Goal: Find specific page/section: Find specific page/section

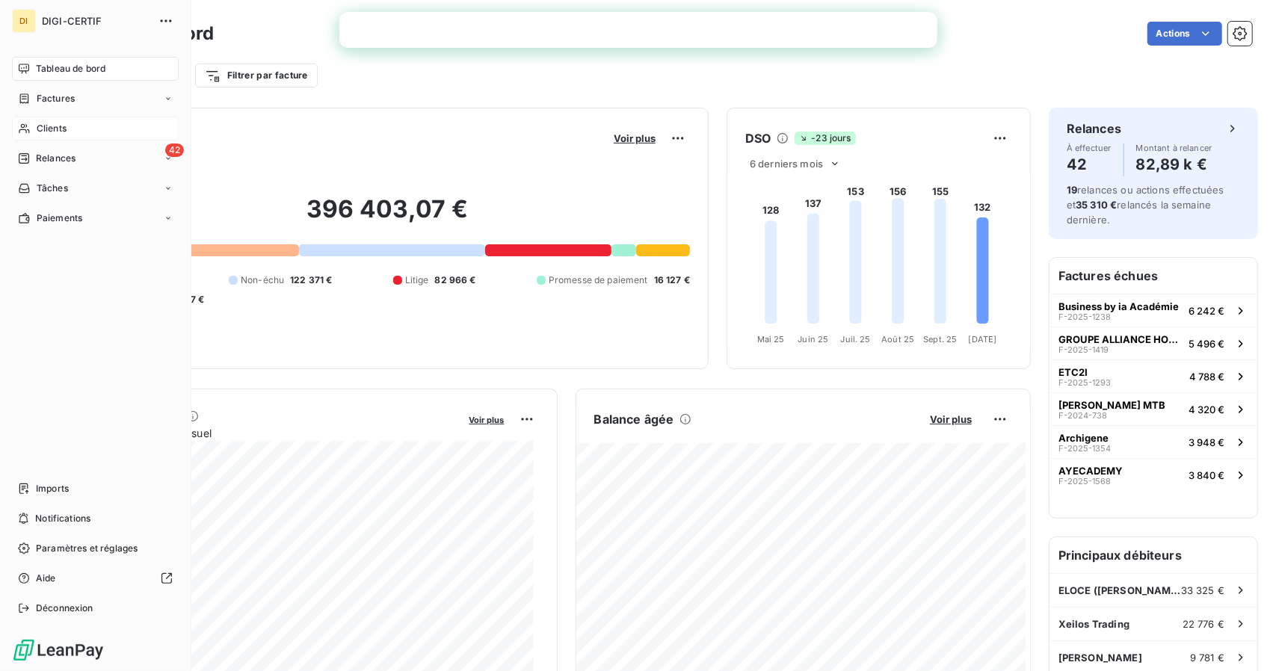
click at [79, 134] on div "Clients" at bounding box center [95, 129] width 167 height 24
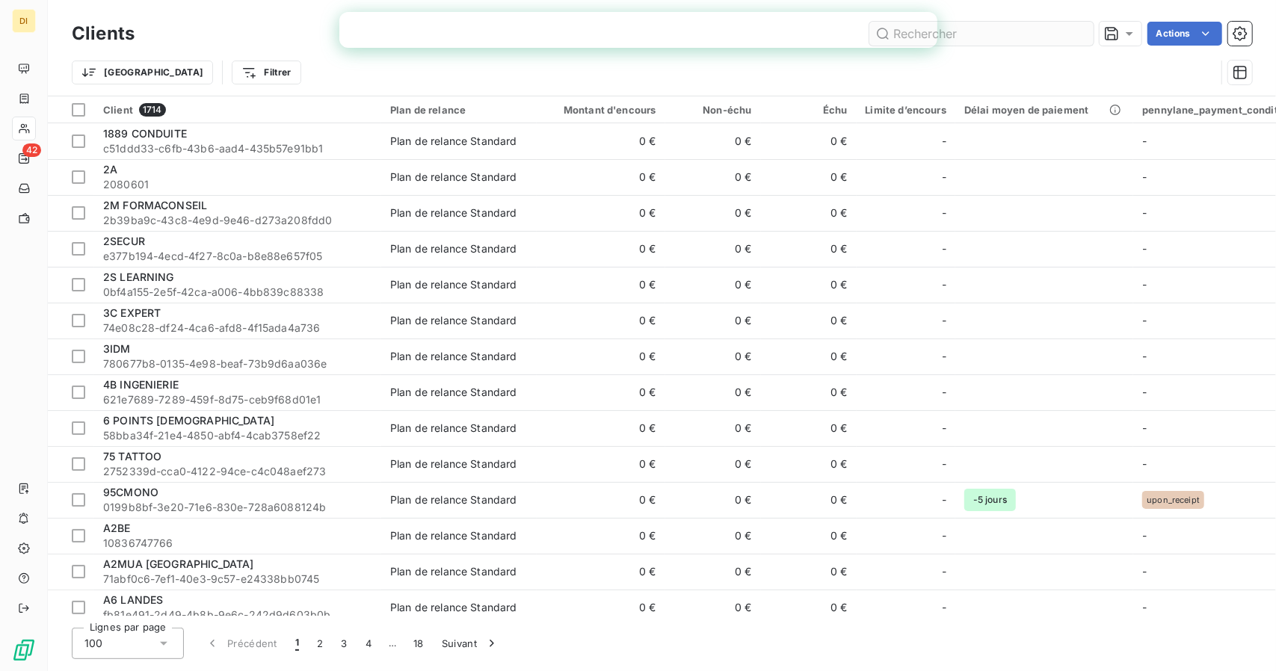
click at [963, 42] on input "text" at bounding box center [982, 34] width 224 height 24
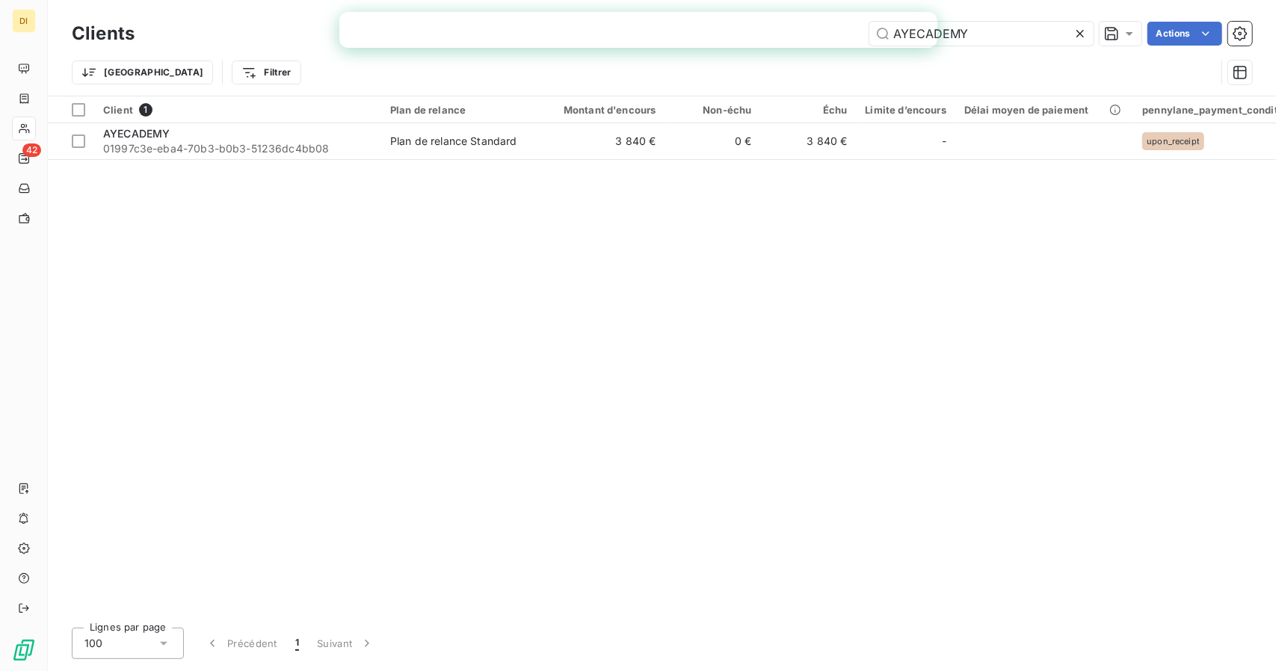
type input "AYECADEMY"
click at [549, 170] on div "Client 1 Plan de relance Montant d'encours Non-échu Échu Limite d’encours Délai…" at bounding box center [662, 356] width 1228 height 520
click at [561, 159] on div "Client 1 Plan de relance Montant d'encours Non-échu Échu Limite d’encours Délai…" at bounding box center [662, 356] width 1228 height 520
click at [562, 159] on div "Client 1 Plan de relance Montant d'encours Non-échu Échu Limite d’encours Délai…" at bounding box center [662, 356] width 1228 height 520
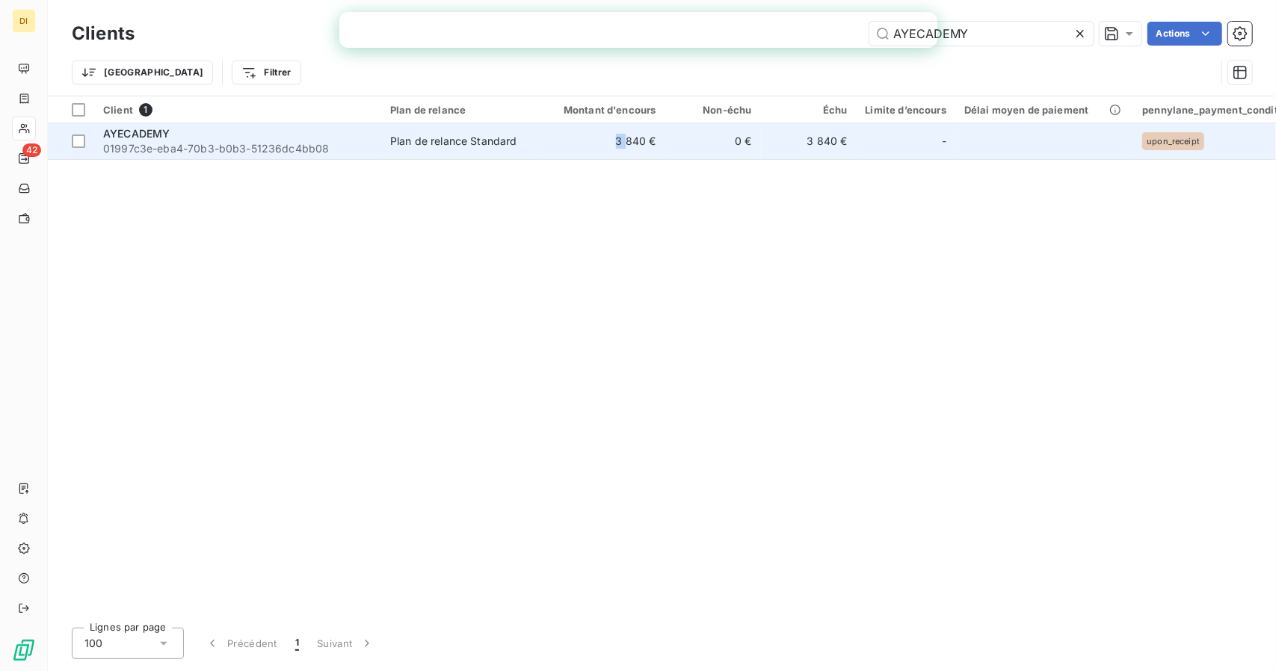
click at [585, 150] on td "3 840 €" at bounding box center [601, 141] width 129 height 36
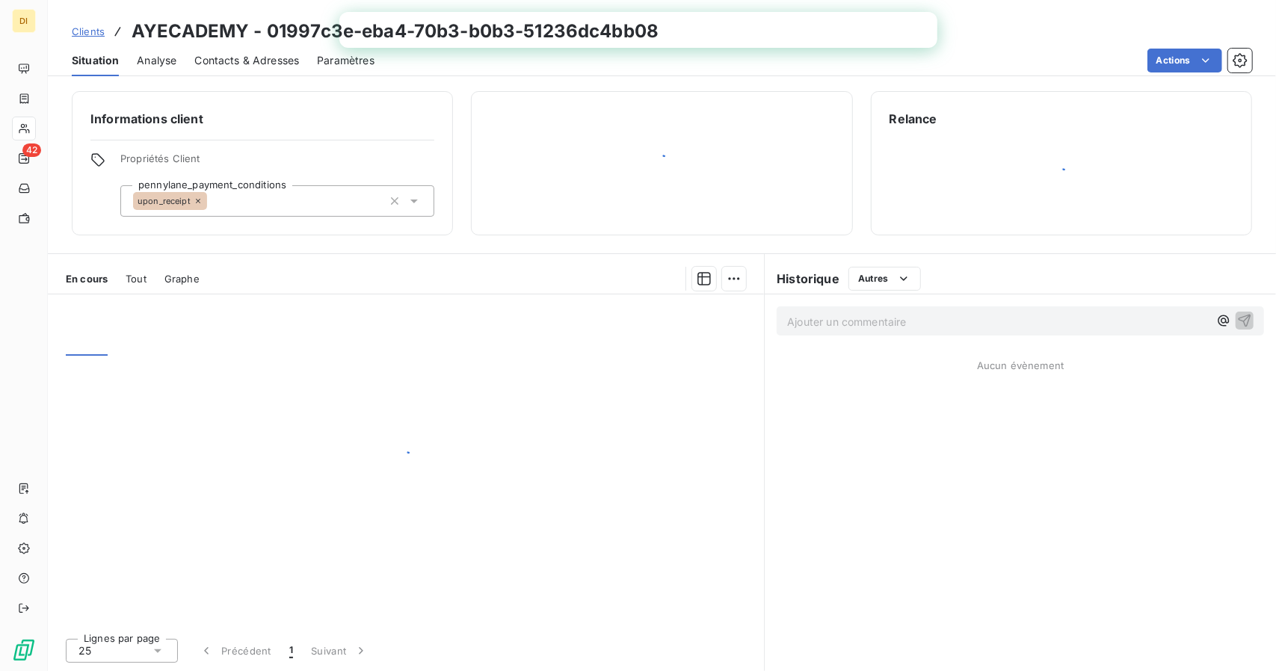
click at [585, 150] on div at bounding box center [662, 163] width 344 height 107
